Goal: Check status: Check status

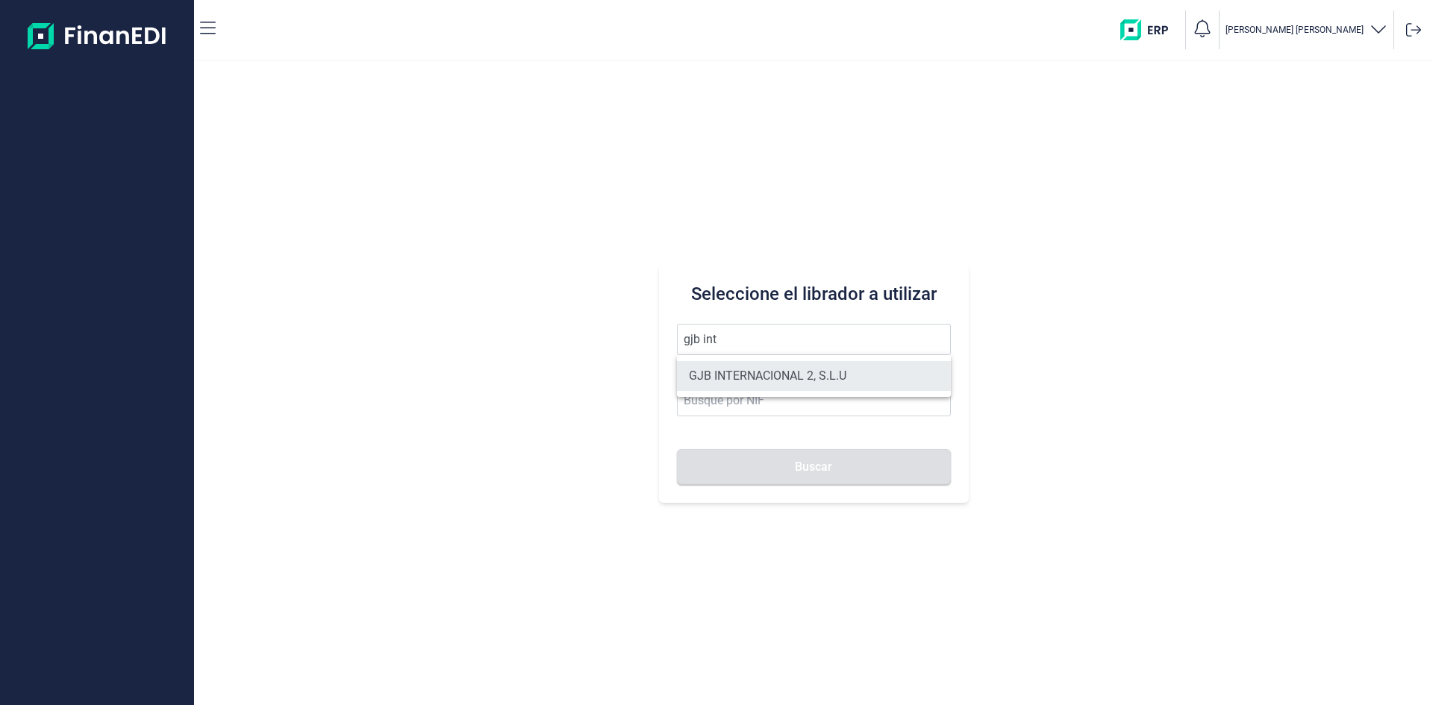
click at [797, 363] on li "GJB INTERNACIONAL 2, S.L.U" at bounding box center [814, 376] width 274 height 30
type input "GJB INTERNACIONAL 2, S.L.U"
type input "B05482971"
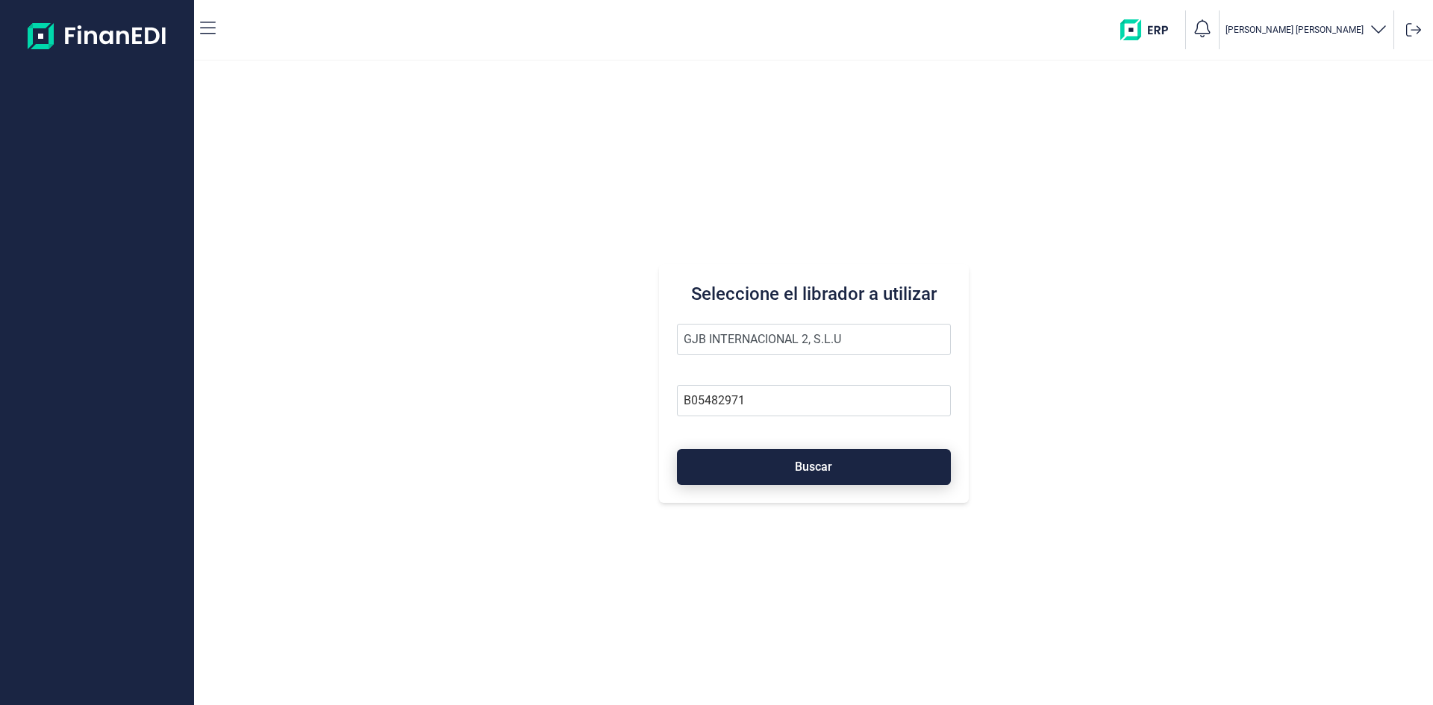
click at [799, 455] on button "Buscar" at bounding box center [814, 467] width 274 height 36
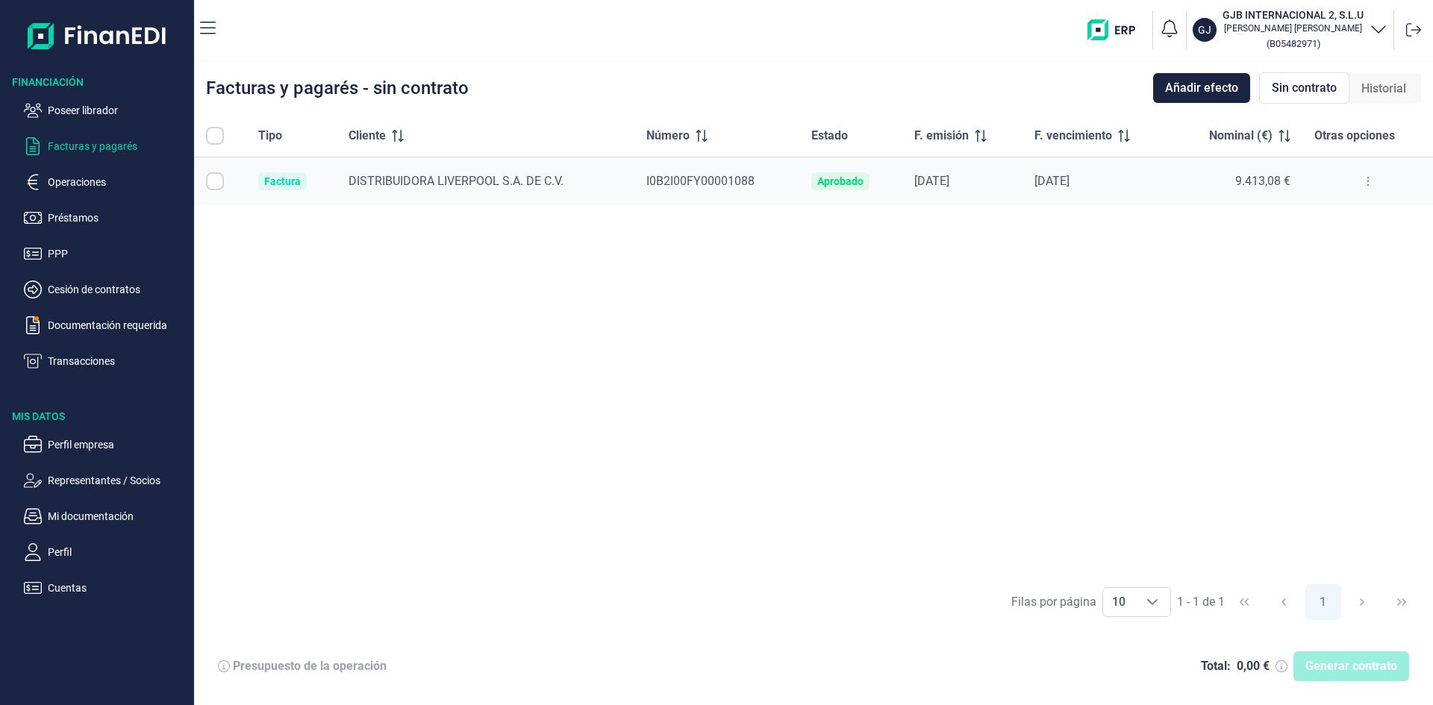
checkbox input "true"
click at [89, 359] on p "Transacciones" at bounding box center [118, 361] width 140 height 18
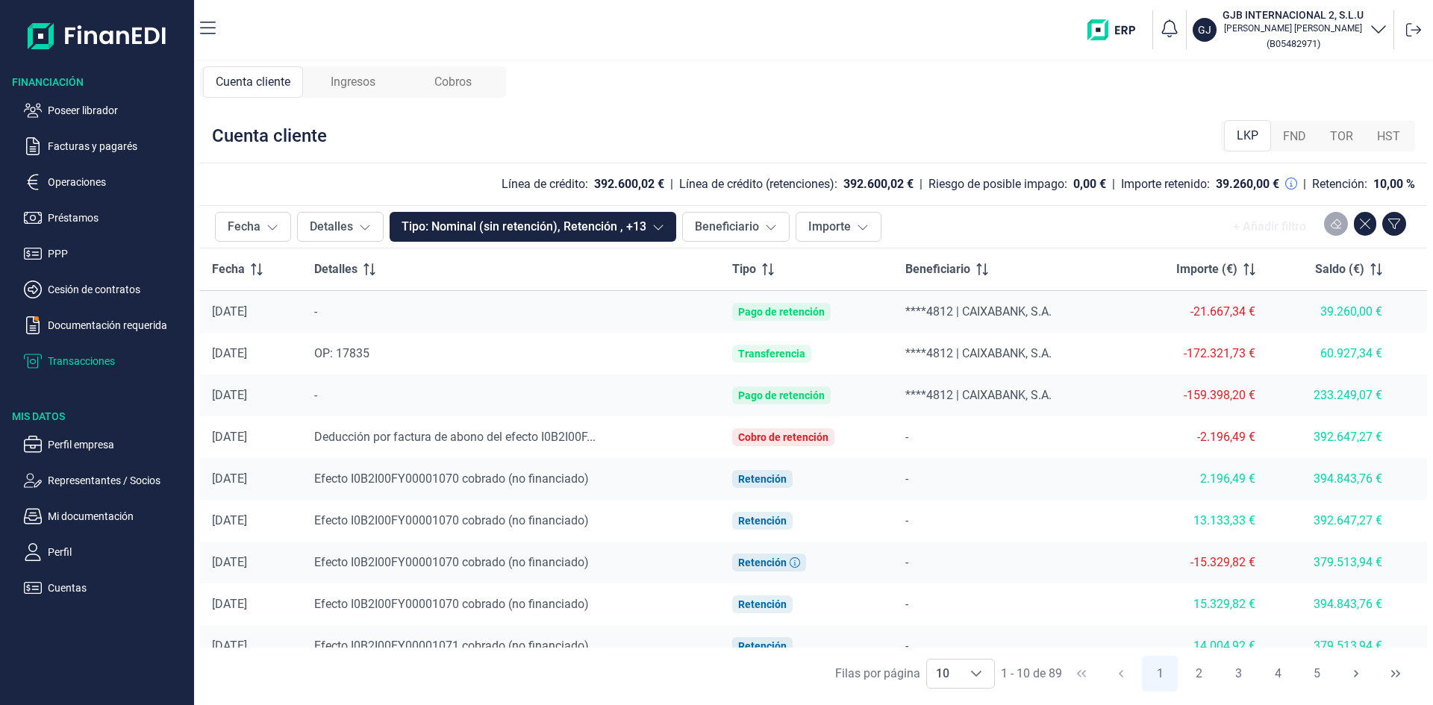
click at [361, 80] on span "Ingresos" at bounding box center [353, 82] width 45 height 18
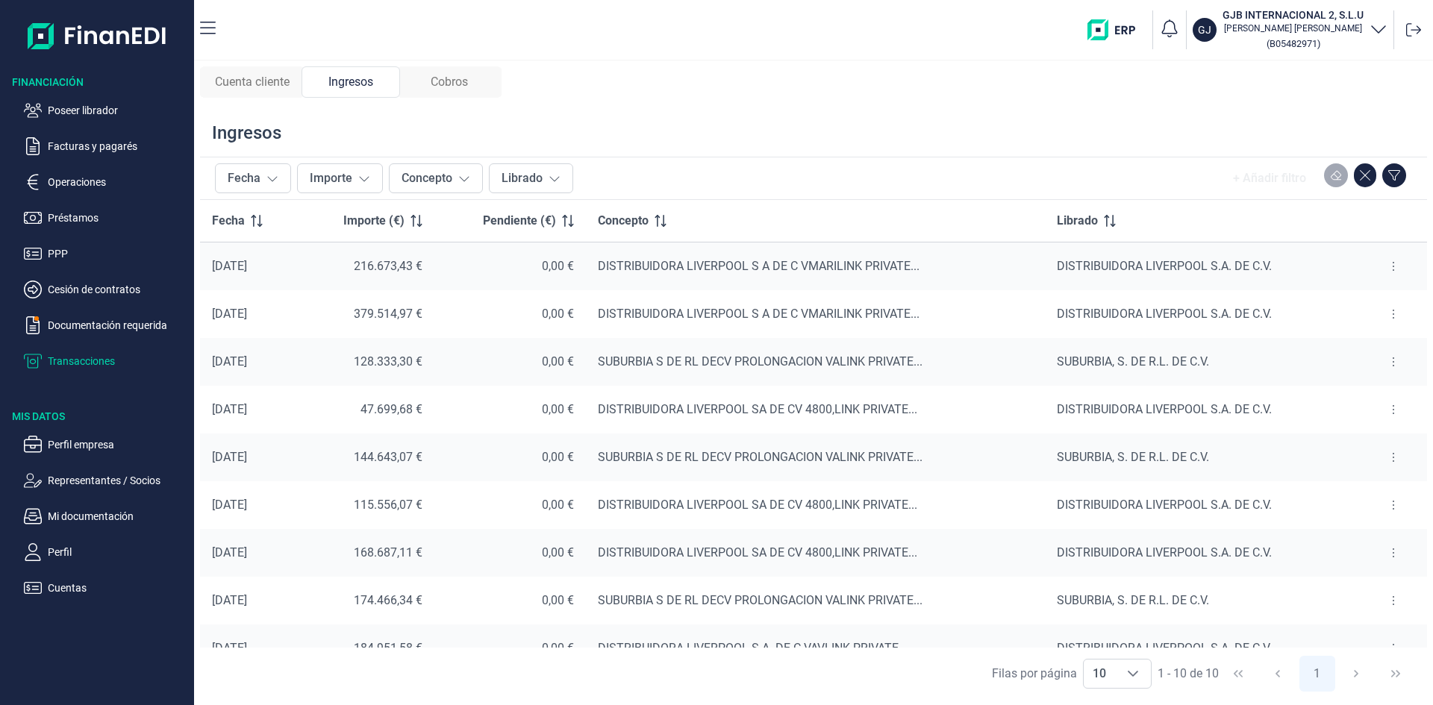
click at [236, 80] on span "Cuenta cliente" at bounding box center [252, 82] width 75 height 18
